Goal: Information Seeking & Learning: Find specific fact

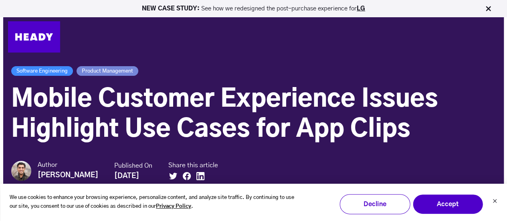
click at [205, 93] on span "Mobile Customer Experience Issues Highlight Use Cases for App Clips" at bounding box center [224, 114] width 426 height 54
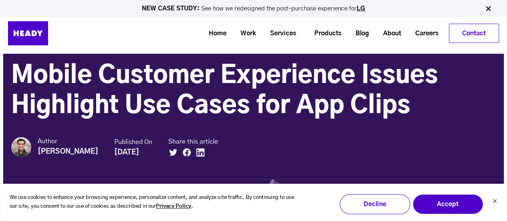
scroll to position [40, 0]
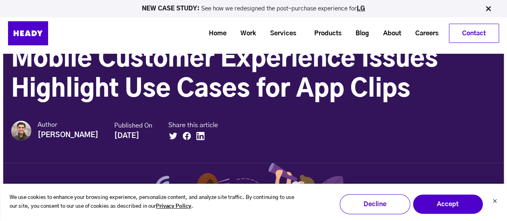
click at [46, 134] on strong "[PERSON_NAME]" at bounding box center [68, 134] width 60 height 7
drag, startPoint x: 46, startPoint y: 134, endPoint x: 65, endPoint y: 135, distance: 18.8
click at [65, 135] on strong "[PERSON_NAME]" at bounding box center [68, 134] width 60 height 7
copy strong "[PERSON_NAME]"
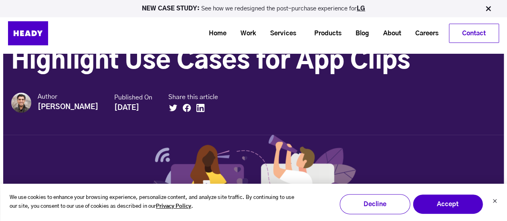
scroll to position [80, 0]
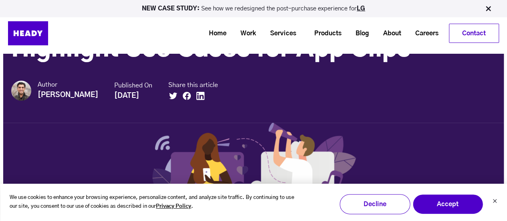
click at [131, 95] on strong "[DATE]" at bounding box center [126, 95] width 25 height 7
copy strong "2021"
click at [114, 96] on strong "[DATE]" at bounding box center [126, 95] width 25 height 7
drag, startPoint x: 106, startPoint y: 96, endPoint x: 130, endPoint y: 97, distance: 23.6
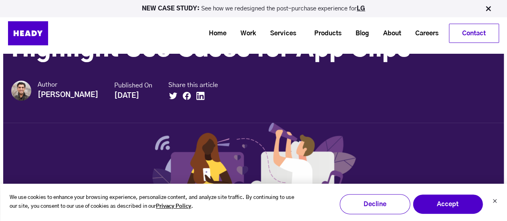
click at [130, 97] on strong "[DATE]" at bounding box center [126, 95] width 25 height 7
copy strong "[DATE]"
click at [153, 63] on h1 "Mobile Customer Experience Issues Highlight Use Cases for App Clips" at bounding box center [253, 34] width 484 height 60
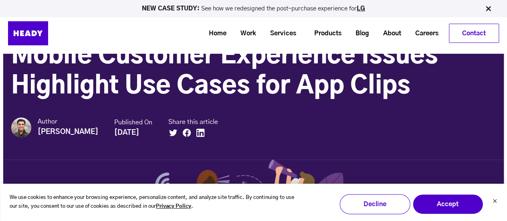
scroll to position [0, 0]
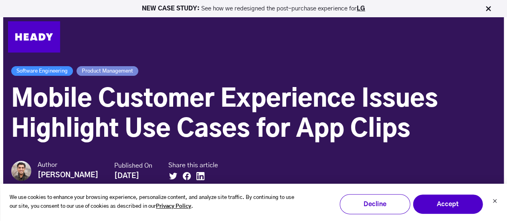
click at [58, 85] on h1 "Mobile Customer Experience Issues Highlight Use Cases for App Clips" at bounding box center [253, 114] width 484 height 60
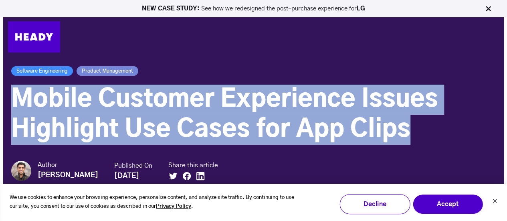
drag, startPoint x: 58, startPoint y: 85, endPoint x: 368, endPoint y: 125, distance: 312.0
click at [368, 125] on h1 "Mobile Customer Experience Issues Highlight Use Cases for App Clips" at bounding box center [253, 114] width 484 height 60
copy span "Mobile Customer Experience Issues Highlight Use Cases for App Clips"
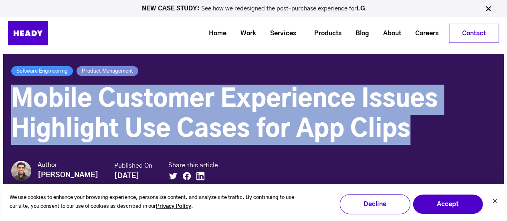
scroll to position [40, 0]
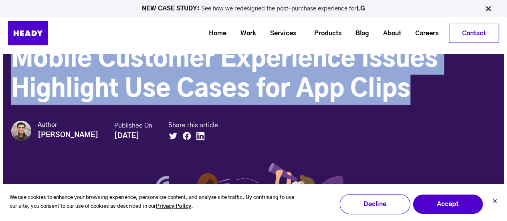
click at [111, 90] on span "Mobile Customer Experience Issues Highlight Use Cases for App Clips" at bounding box center [224, 74] width 426 height 54
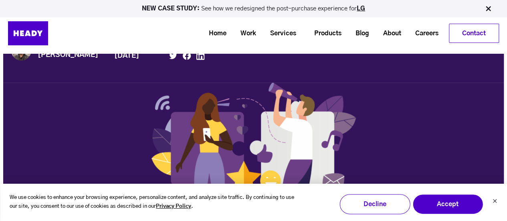
scroll to position [0, 0]
